Goal: Communication & Community: Share content

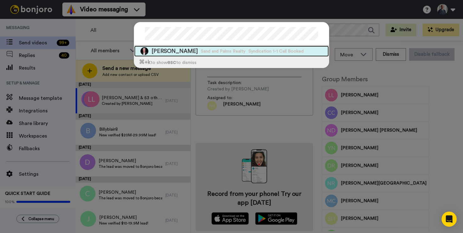
click at [183, 55] on div "Tim Tyrpak Sand and Palms Realty Syndication 1-1 Call Booked" at bounding box center [231, 51] width 195 height 11
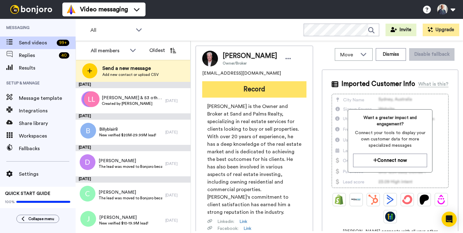
click at [245, 95] on button "Record" at bounding box center [254, 89] width 104 height 16
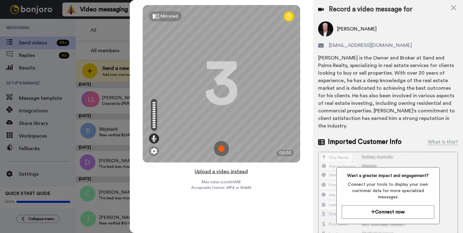
click at [235, 172] on button "Upload a video instead" at bounding box center [221, 172] width 57 height 8
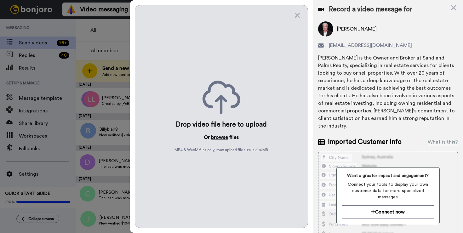
click at [220, 136] on button "browse" at bounding box center [219, 138] width 17 height 8
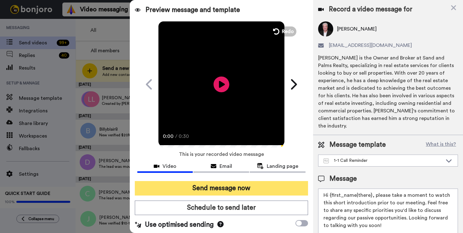
click at [245, 187] on button "Send message now" at bounding box center [221, 188] width 173 height 14
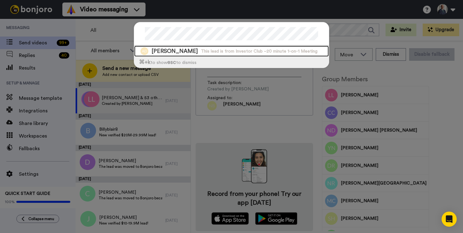
click at [194, 54] on span "Angelica De Cima" at bounding box center [175, 51] width 46 height 8
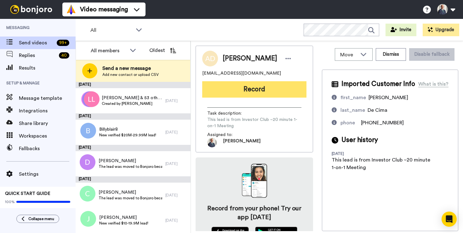
click at [257, 89] on button "Record" at bounding box center [254, 89] width 104 height 16
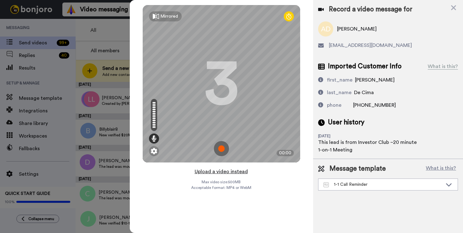
click at [235, 172] on button "Upload a video instead" at bounding box center [221, 172] width 57 height 8
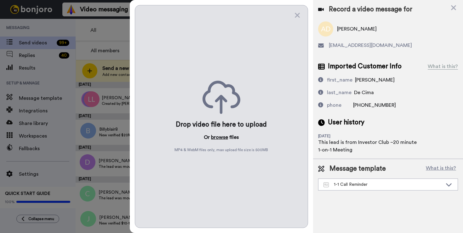
click at [224, 139] on button "browse" at bounding box center [219, 138] width 17 height 8
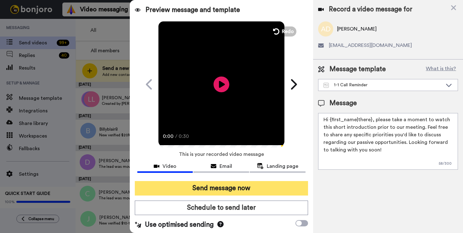
click at [242, 187] on button "Send message now" at bounding box center [221, 188] width 173 height 14
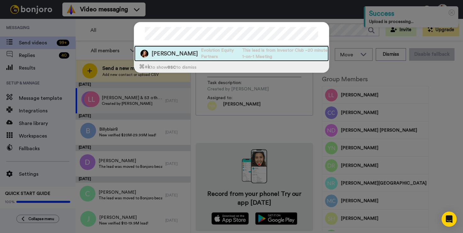
click at [212, 58] on span "Evolution Equity Partners" at bounding box center [220, 53] width 38 height 13
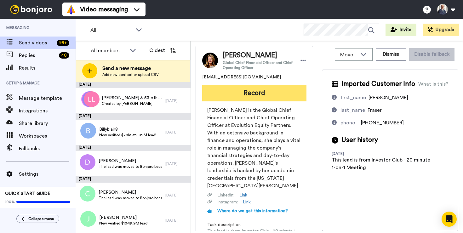
click at [267, 94] on button "Record" at bounding box center [254, 93] width 104 height 16
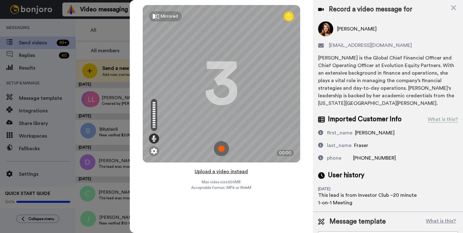
click at [229, 171] on button "Upload a video instead" at bounding box center [221, 172] width 57 height 8
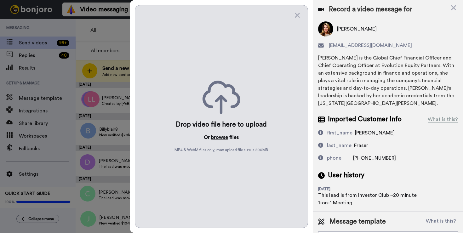
click at [224, 138] on button "browse" at bounding box center [219, 138] width 17 height 8
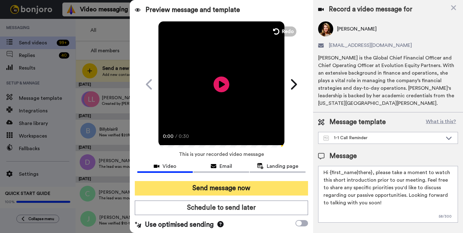
click at [245, 187] on button "Send message now" at bounding box center [221, 188] width 173 height 14
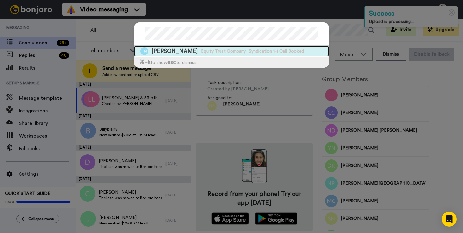
click at [201, 49] on span "Equity Trust Company" at bounding box center [223, 51] width 45 height 6
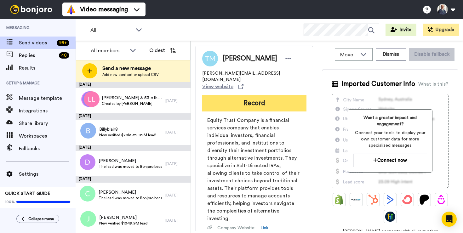
click at [261, 95] on button "Record" at bounding box center [254, 103] width 104 height 16
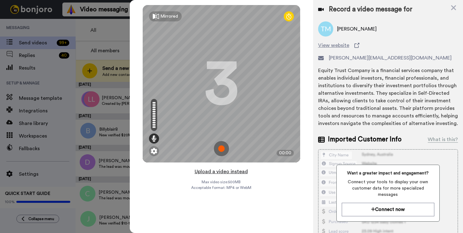
click at [239, 173] on button "Upload a video instead" at bounding box center [221, 172] width 57 height 8
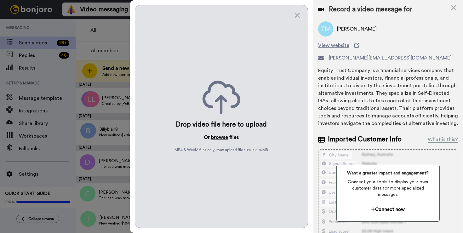
click at [225, 137] on button "browse" at bounding box center [219, 138] width 17 height 8
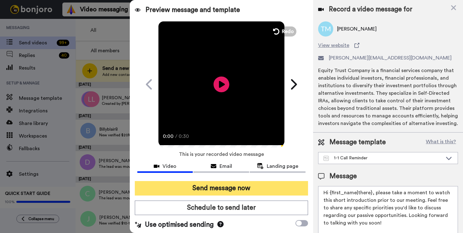
click at [224, 186] on button "Send message now" at bounding box center [221, 188] width 173 height 14
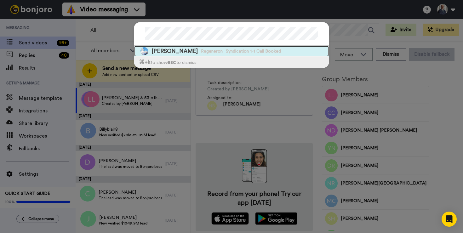
click at [226, 52] on span "Syndication 1-1 Call Booked" at bounding box center [253, 51] width 55 height 6
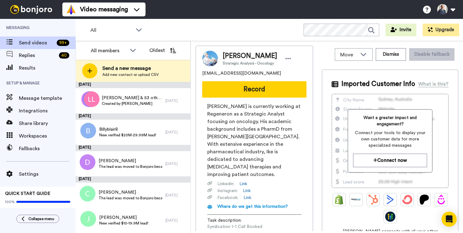
click at [246, 93] on button "Record" at bounding box center [254, 89] width 104 height 16
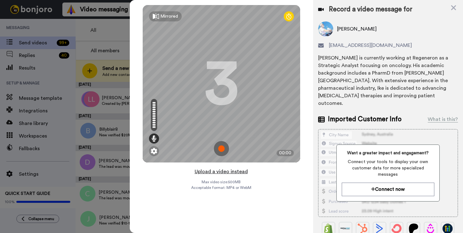
click at [235, 171] on button "Upload a video instead" at bounding box center [221, 172] width 57 height 8
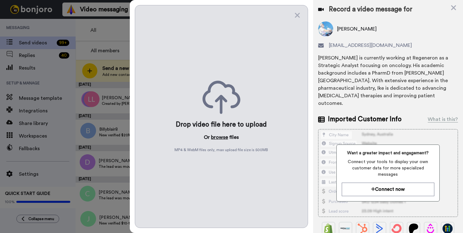
click at [218, 135] on button "browse" at bounding box center [219, 138] width 17 height 8
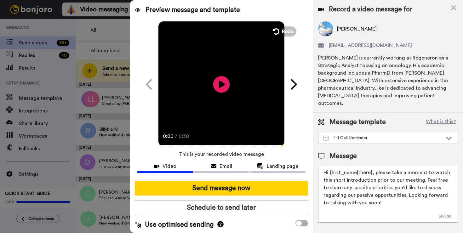
click at [214, 87] on icon at bounding box center [221, 84] width 17 height 17
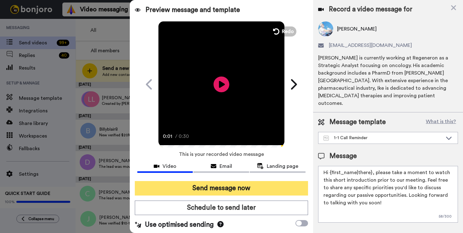
click at [236, 186] on button "Send message now" at bounding box center [221, 188] width 173 height 14
